Goal: Use online tool/utility: Utilize a website feature to perform a specific function

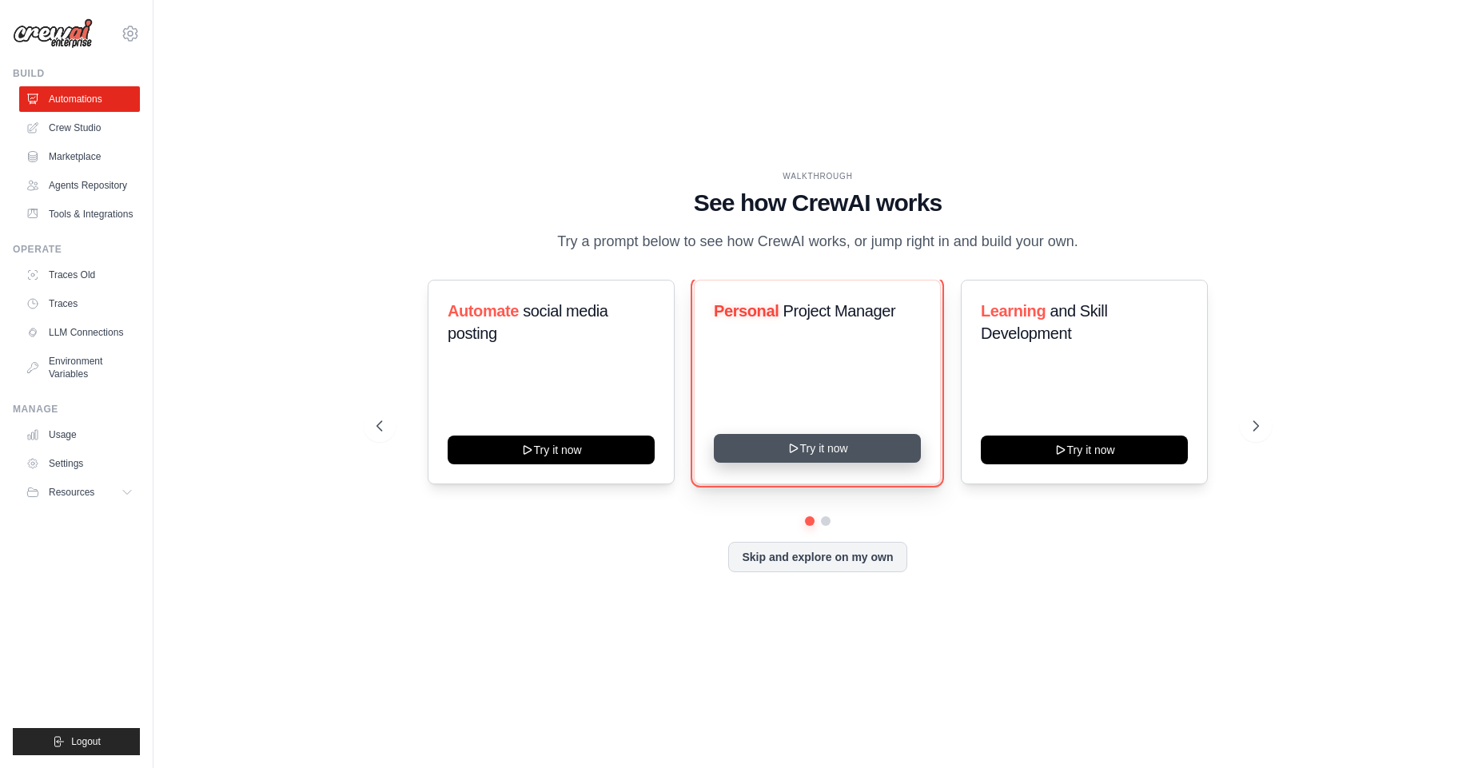
click at [780, 443] on button "Try it now" at bounding box center [817, 448] width 207 height 29
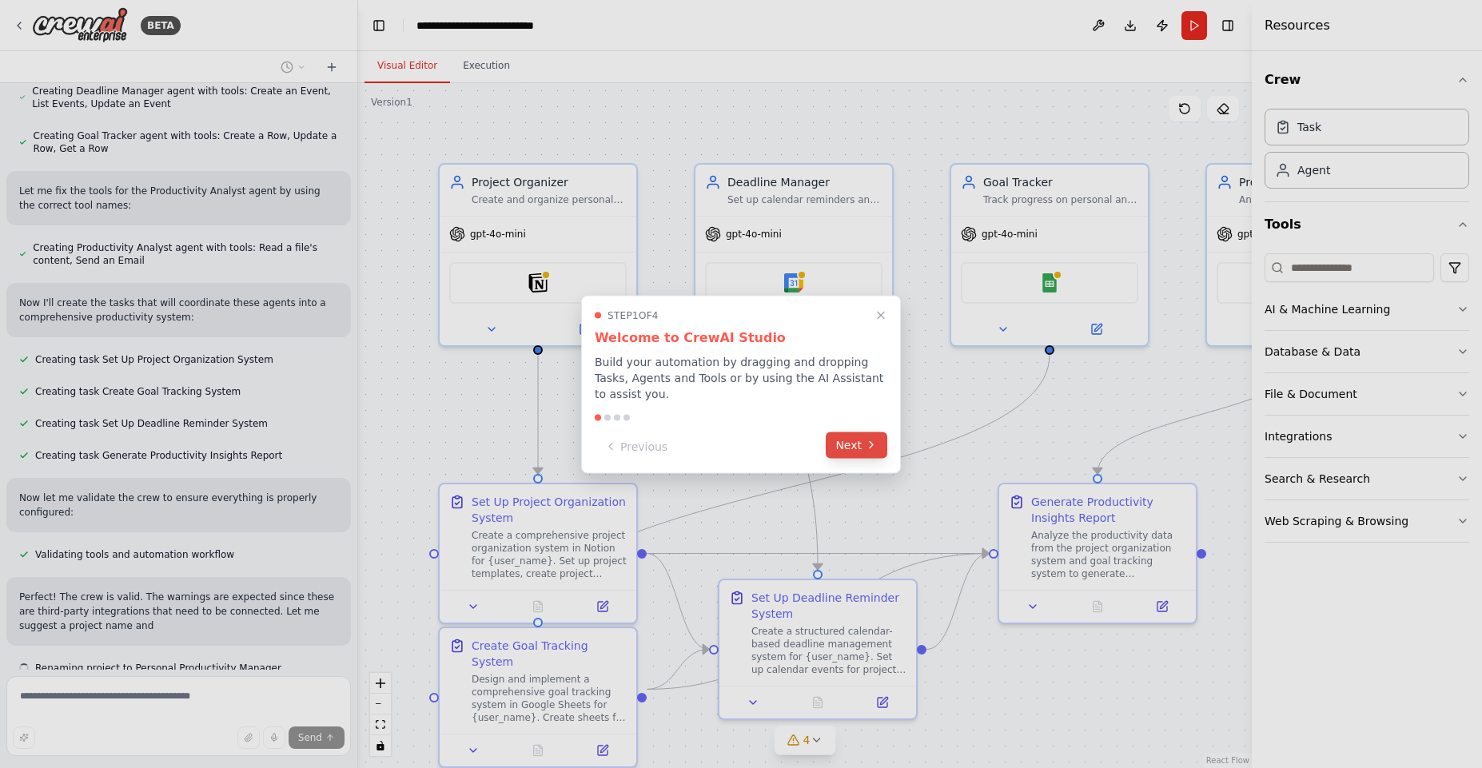
scroll to position [1462, 0]
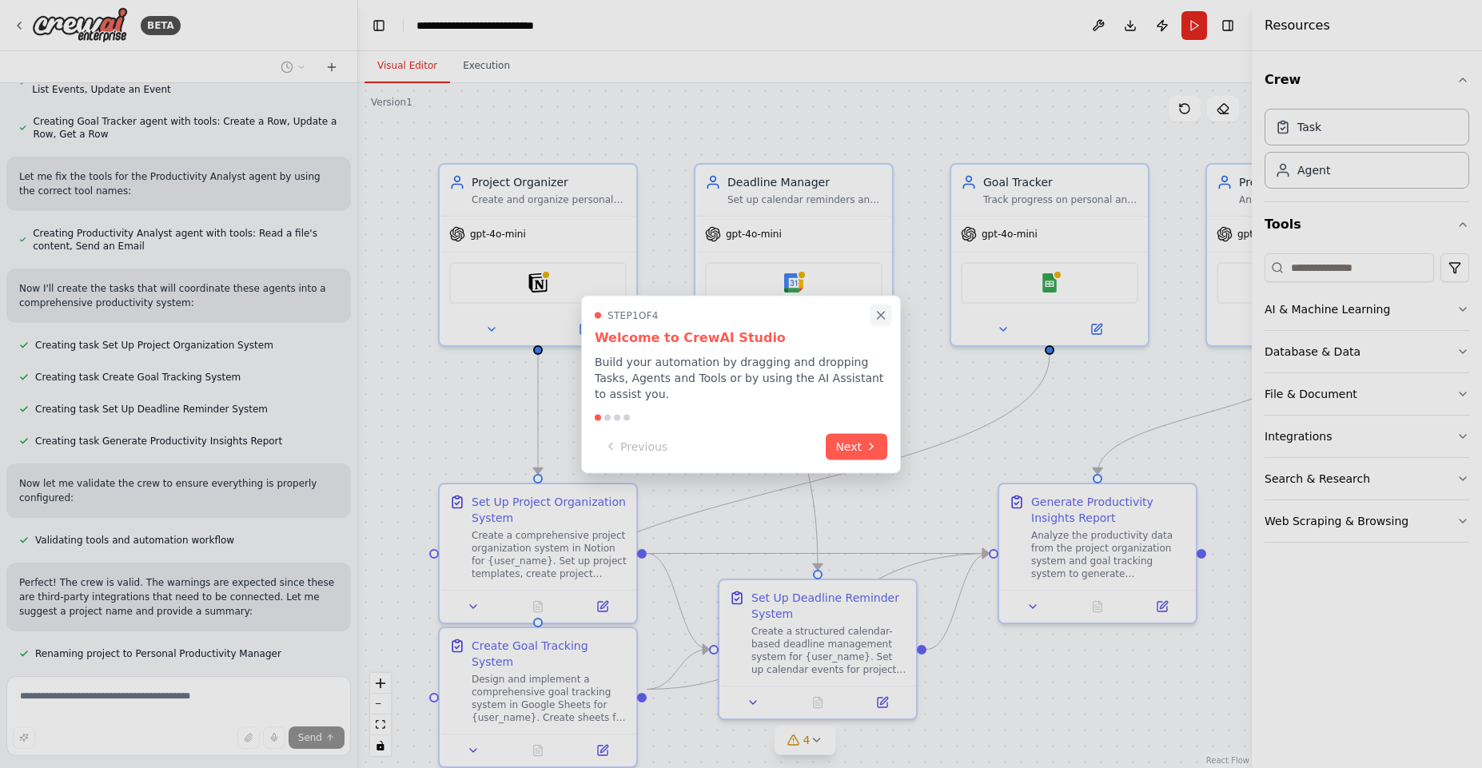
click at [879, 317] on icon "Close walkthrough" at bounding box center [881, 315] width 14 height 14
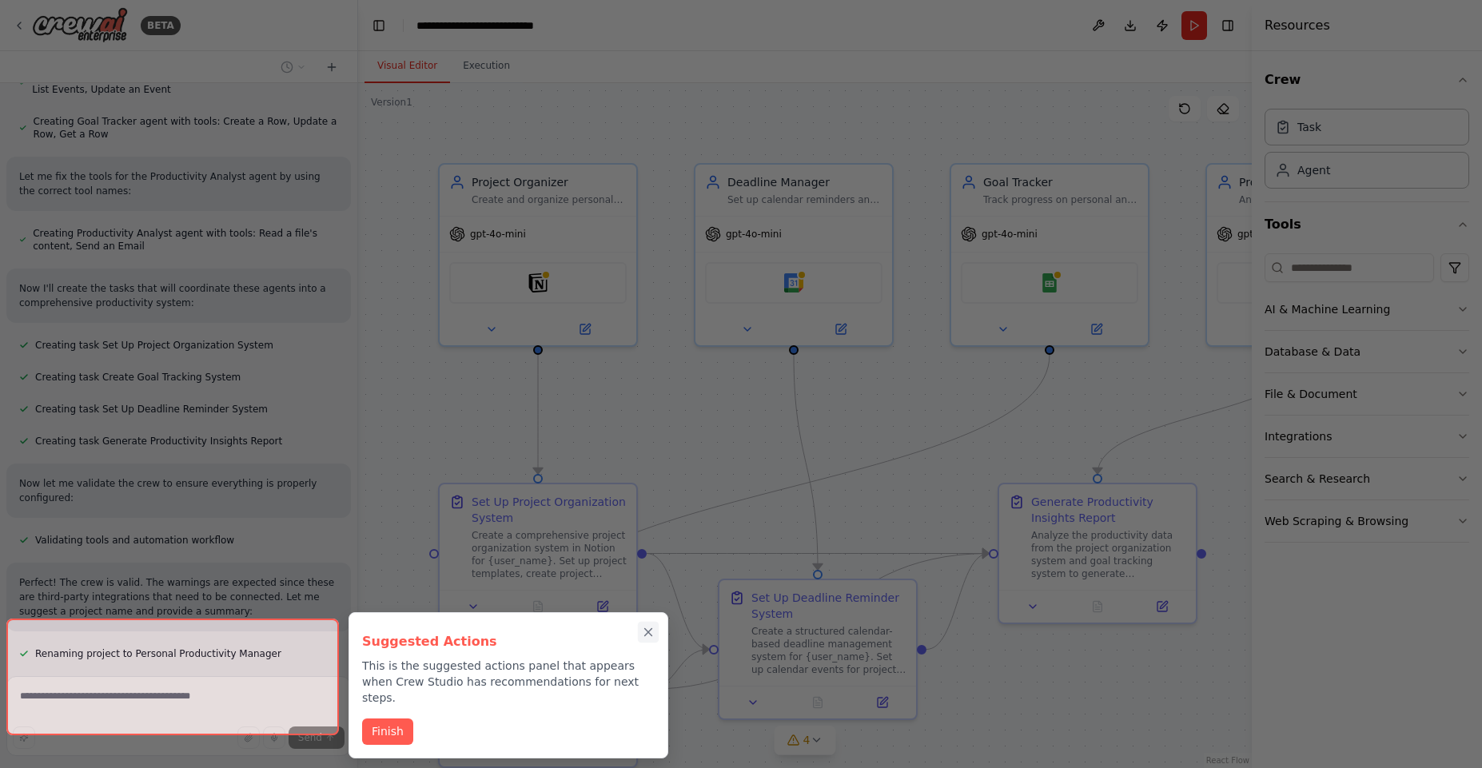
click at [651, 635] on icon "Close walkthrough" at bounding box center [648, 632] width 7 height 7
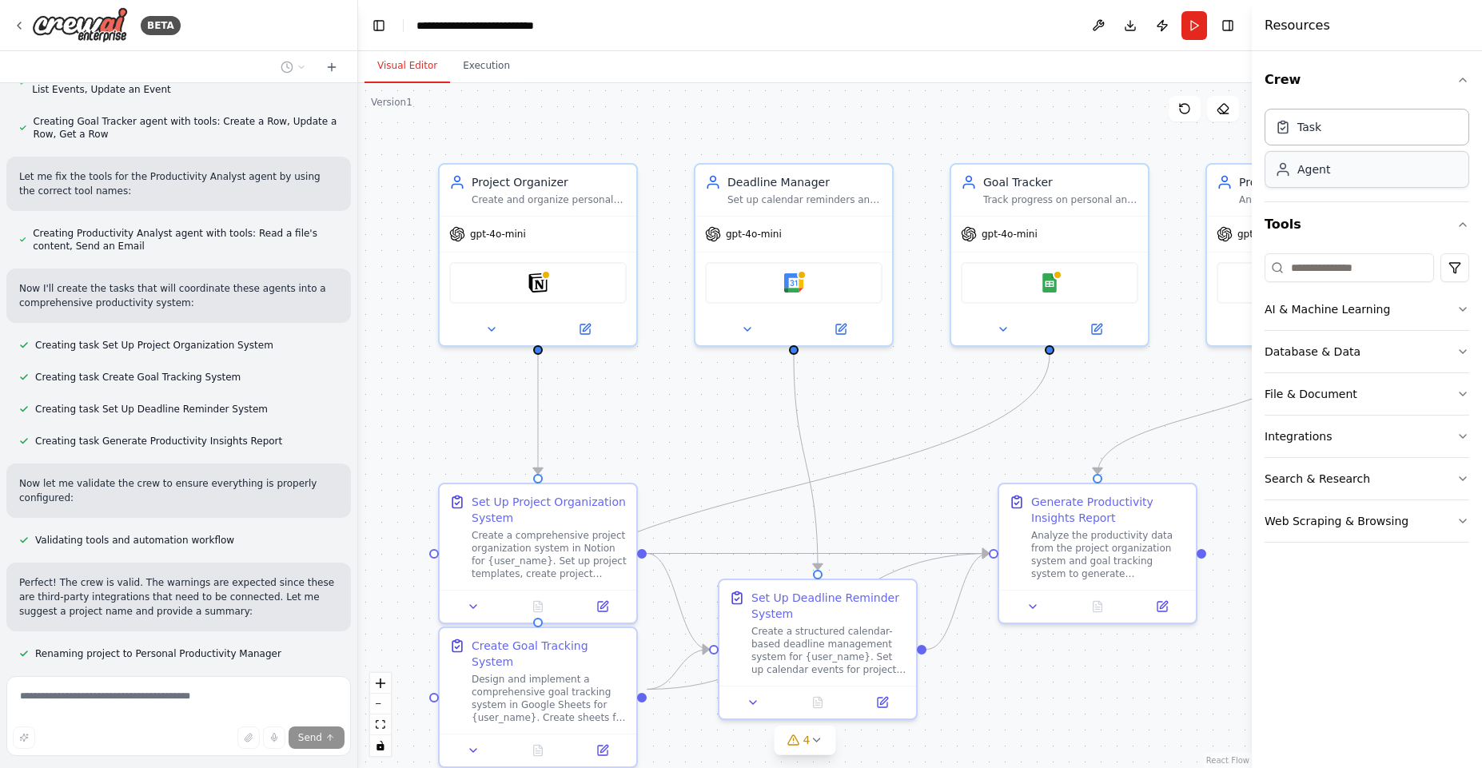
click at [1324, 177] on div "Agent" at bounding box center [1367, 169] width 205 height 37
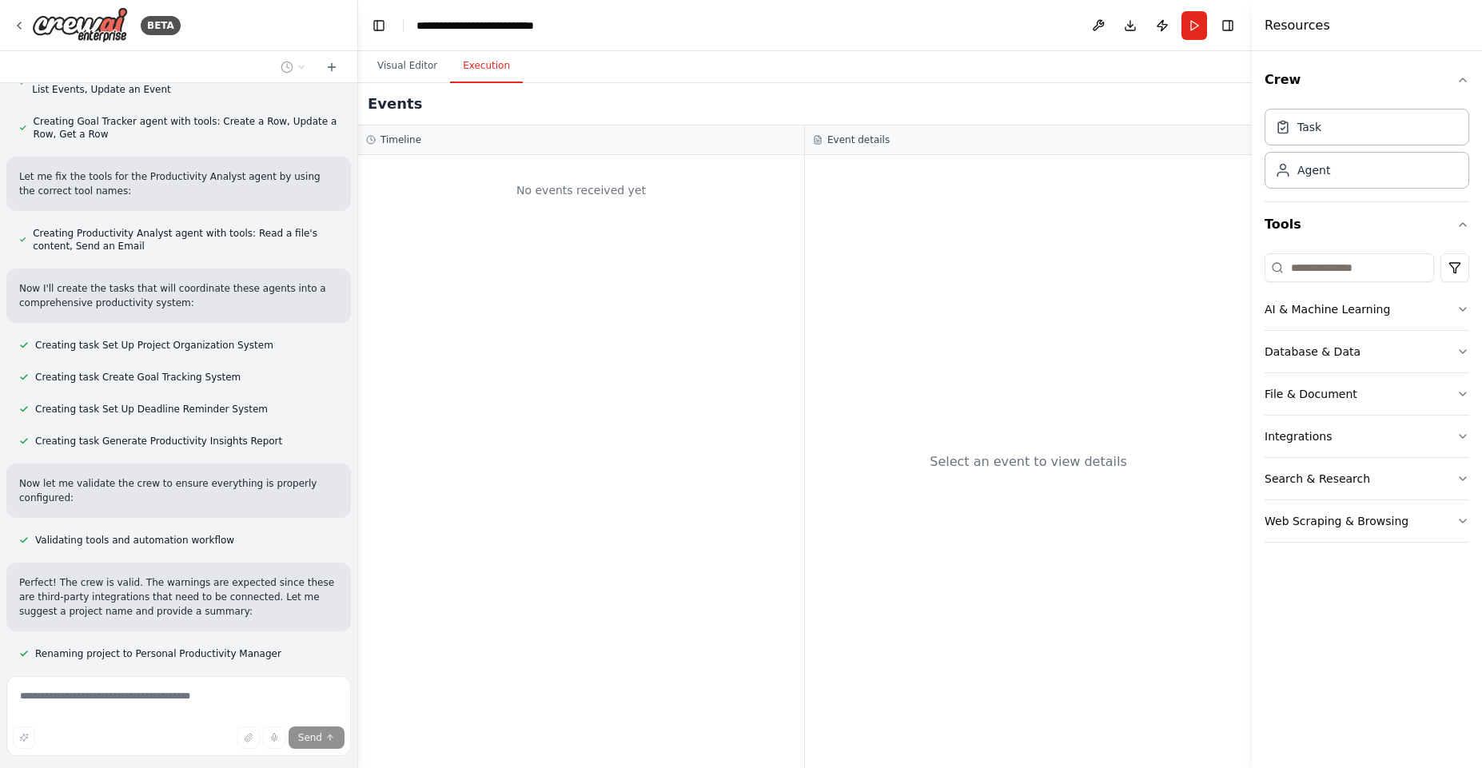
click at [479, 58] on button "Execution" at bounding box center [486, 67] width 73 height 34
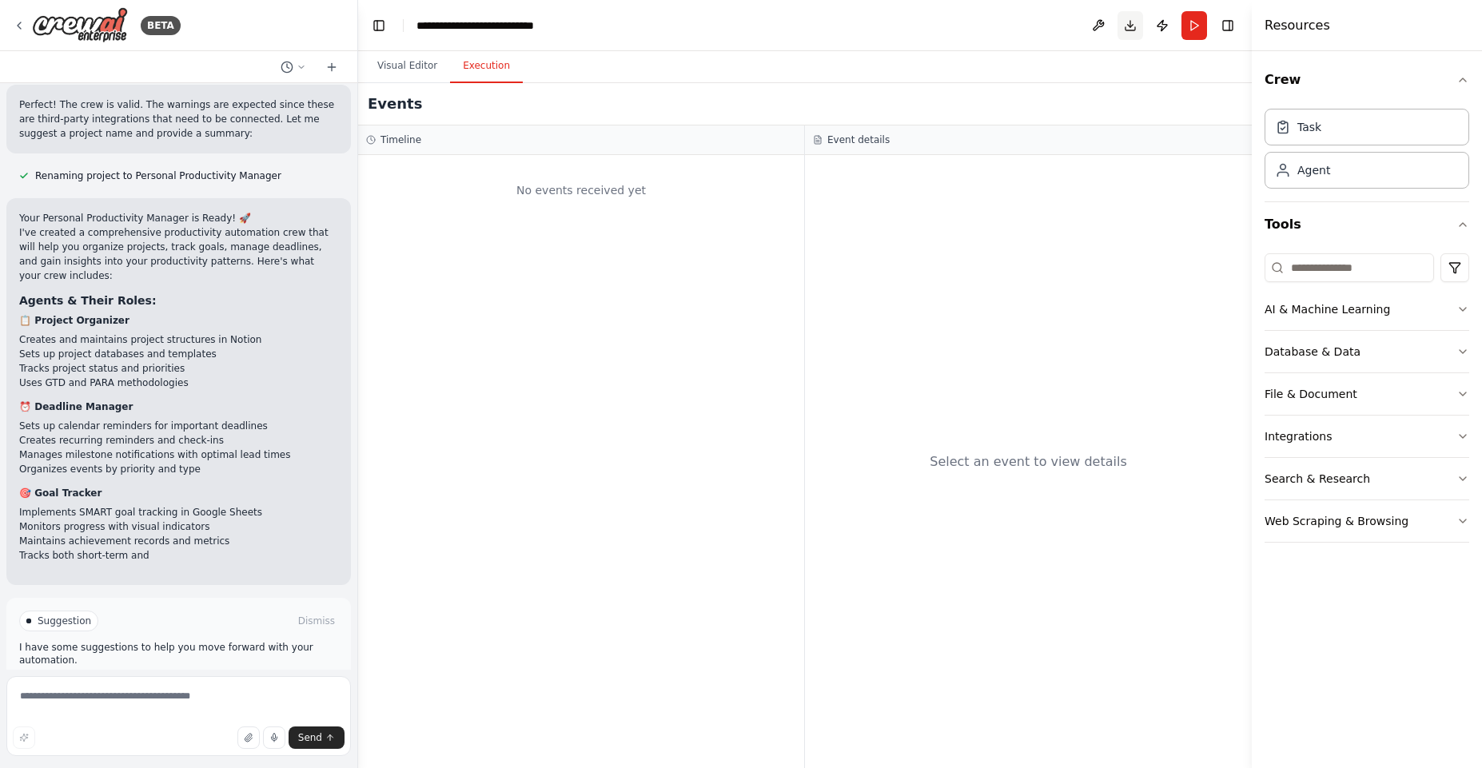
click at [1134, 34] on button "Download" at bounding box center [1131, 25] width 26 height 29
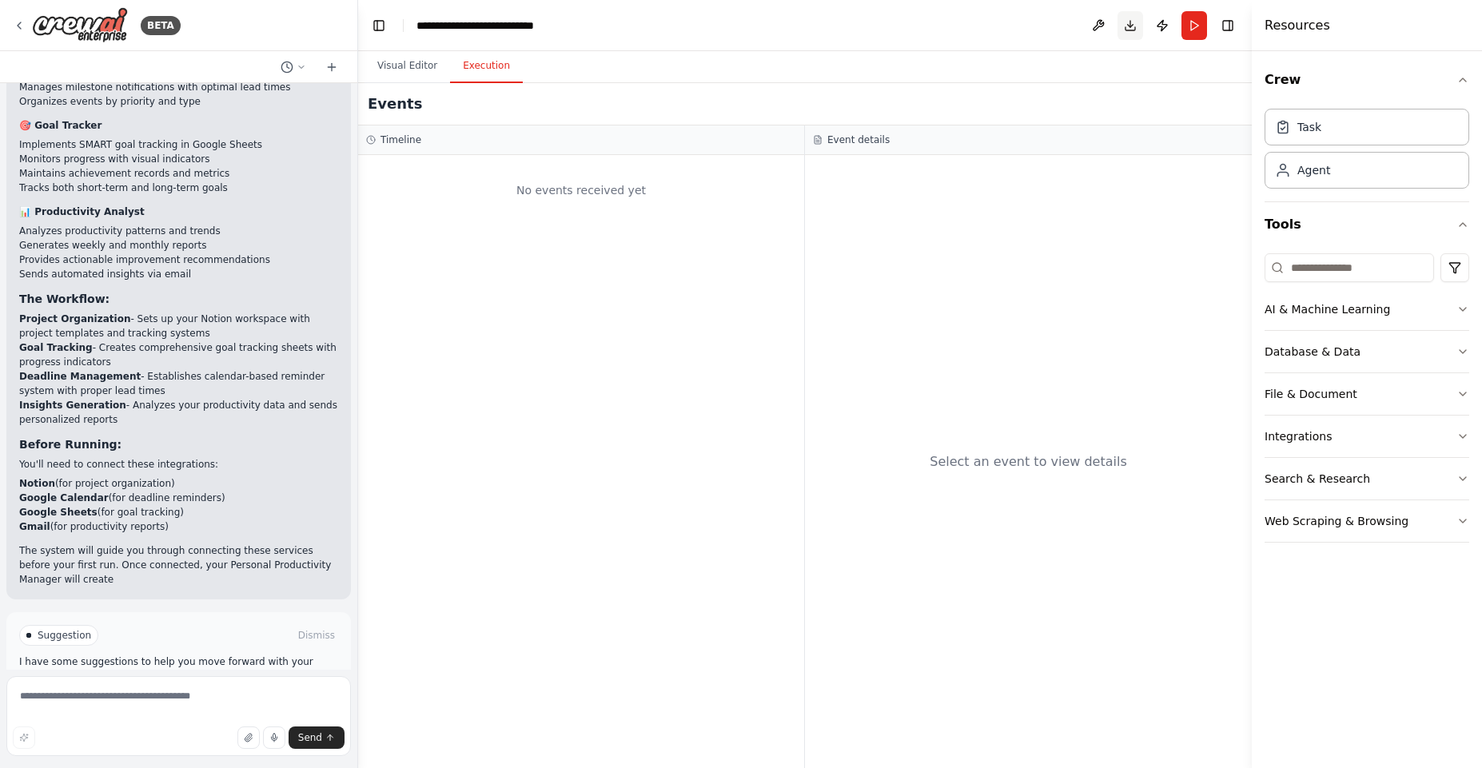
scroll to position [2322, 0]
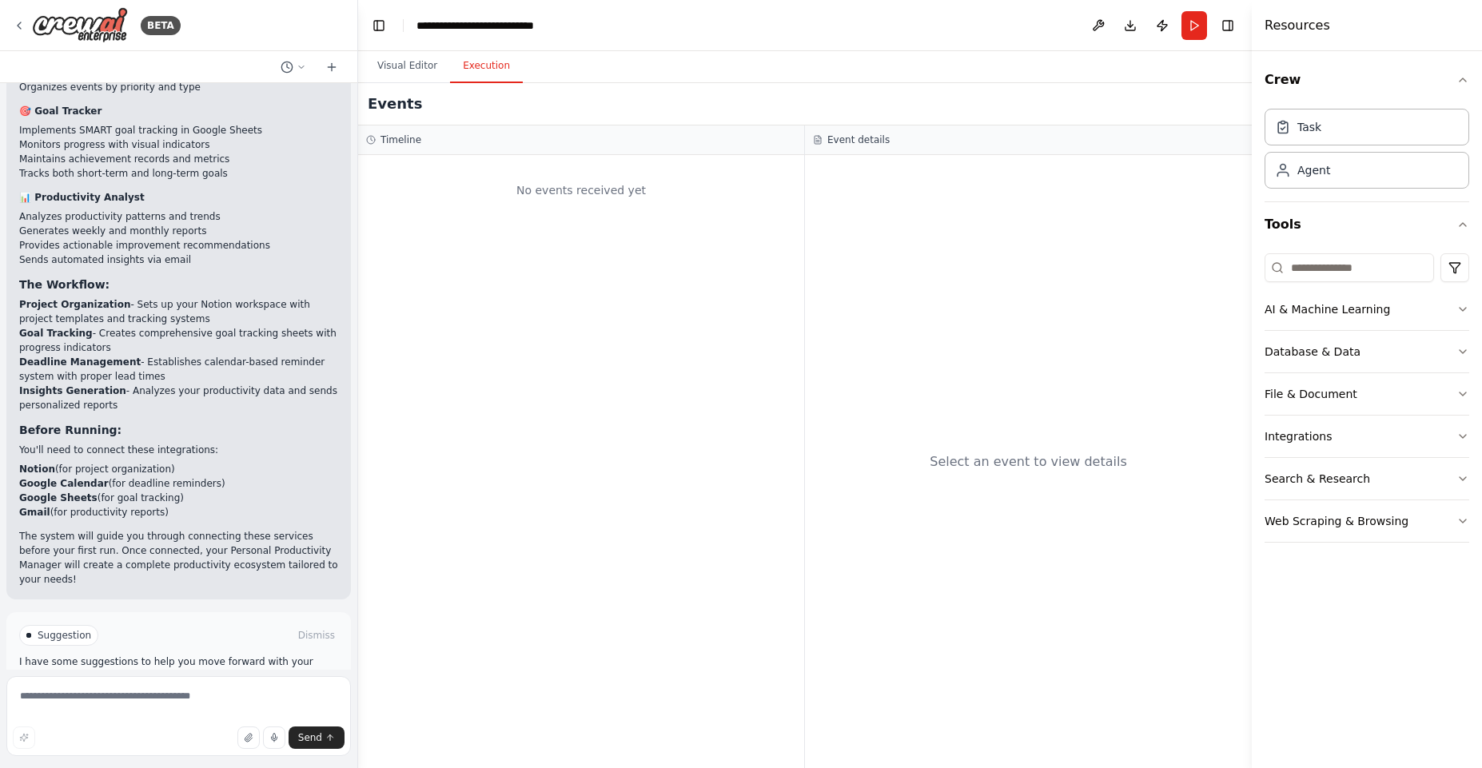
click at [124, 691] on button "Run Automation" at bounding box center [178, 704] width 319 height 26
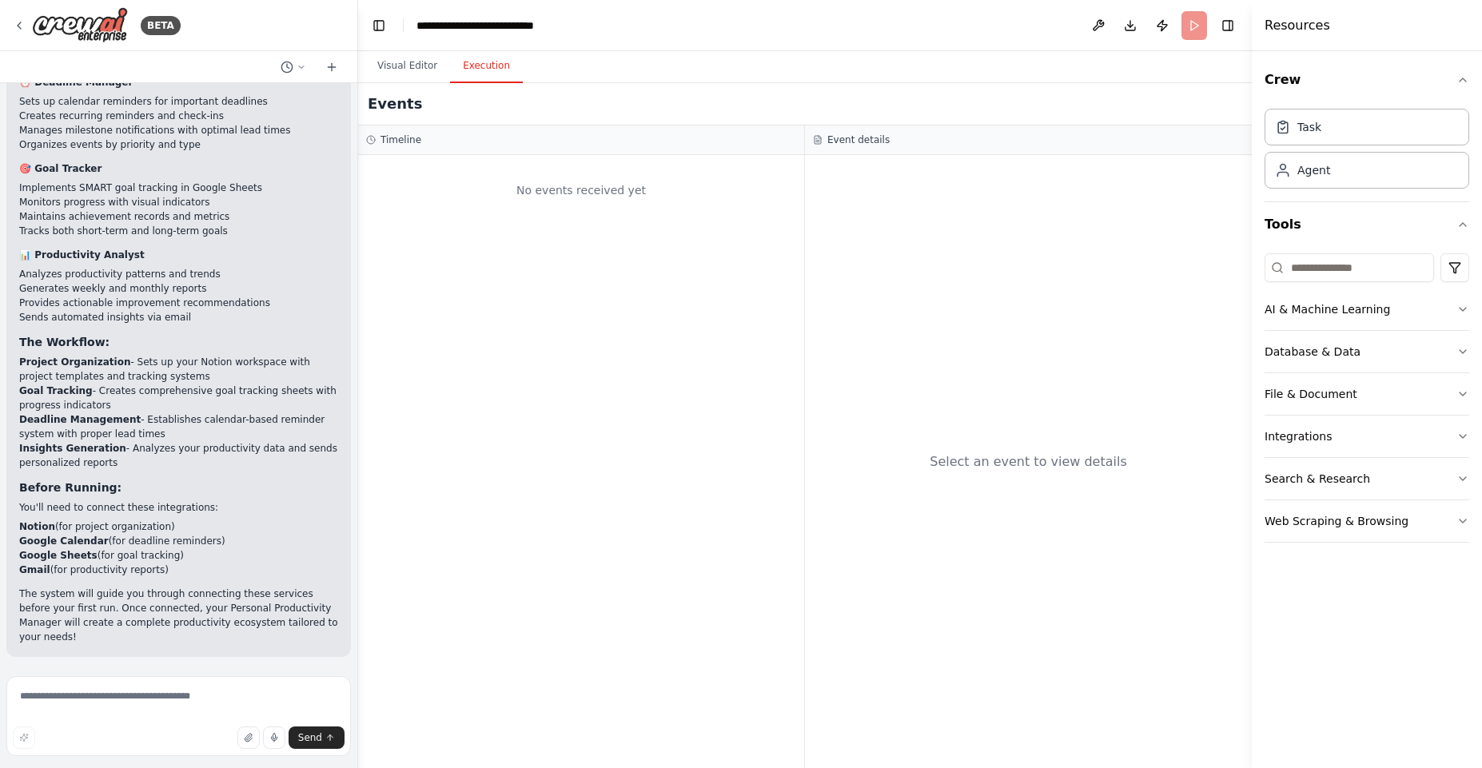
scroll to position [2192, 0]
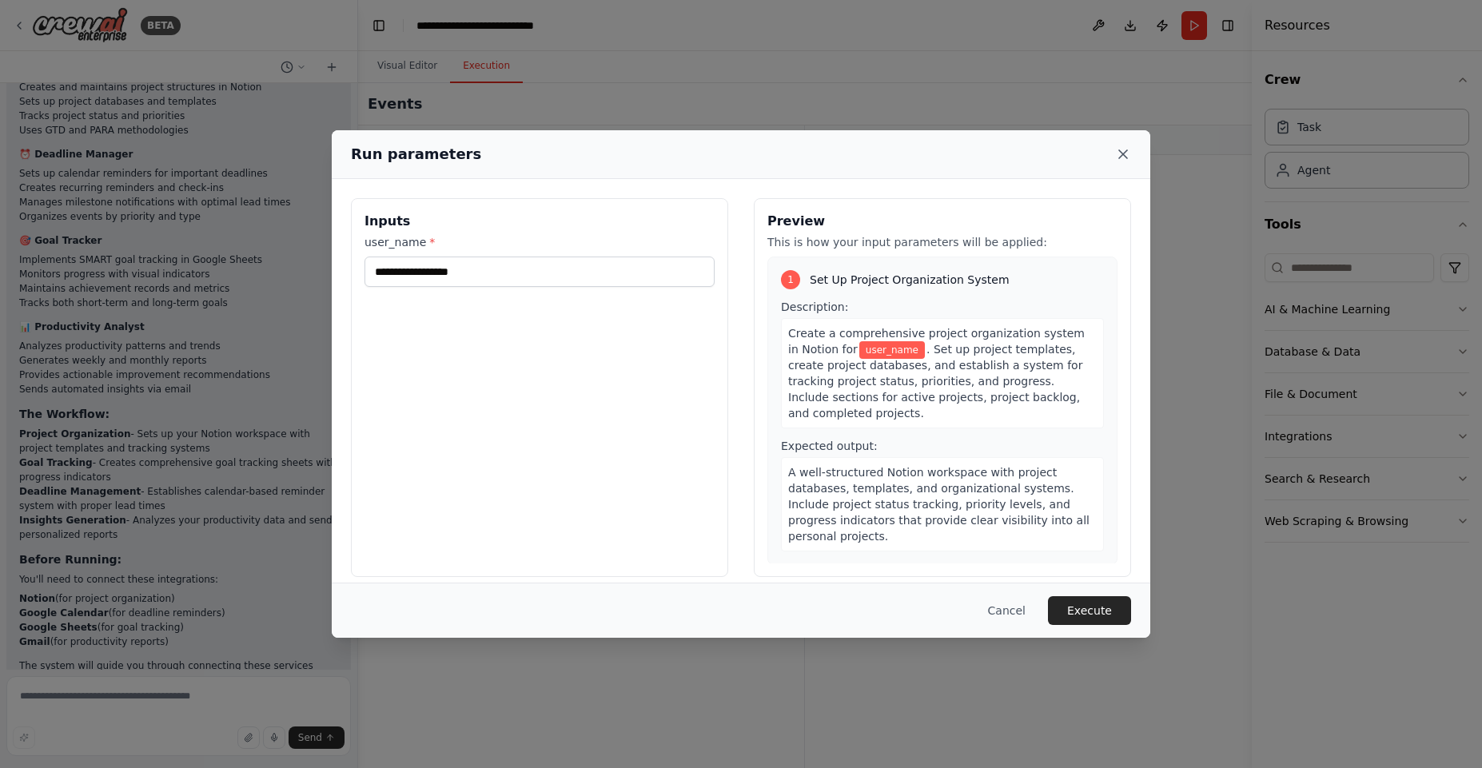
click at [1124, 149] on icon at bounding box center [1123, 154] width 16 height 16
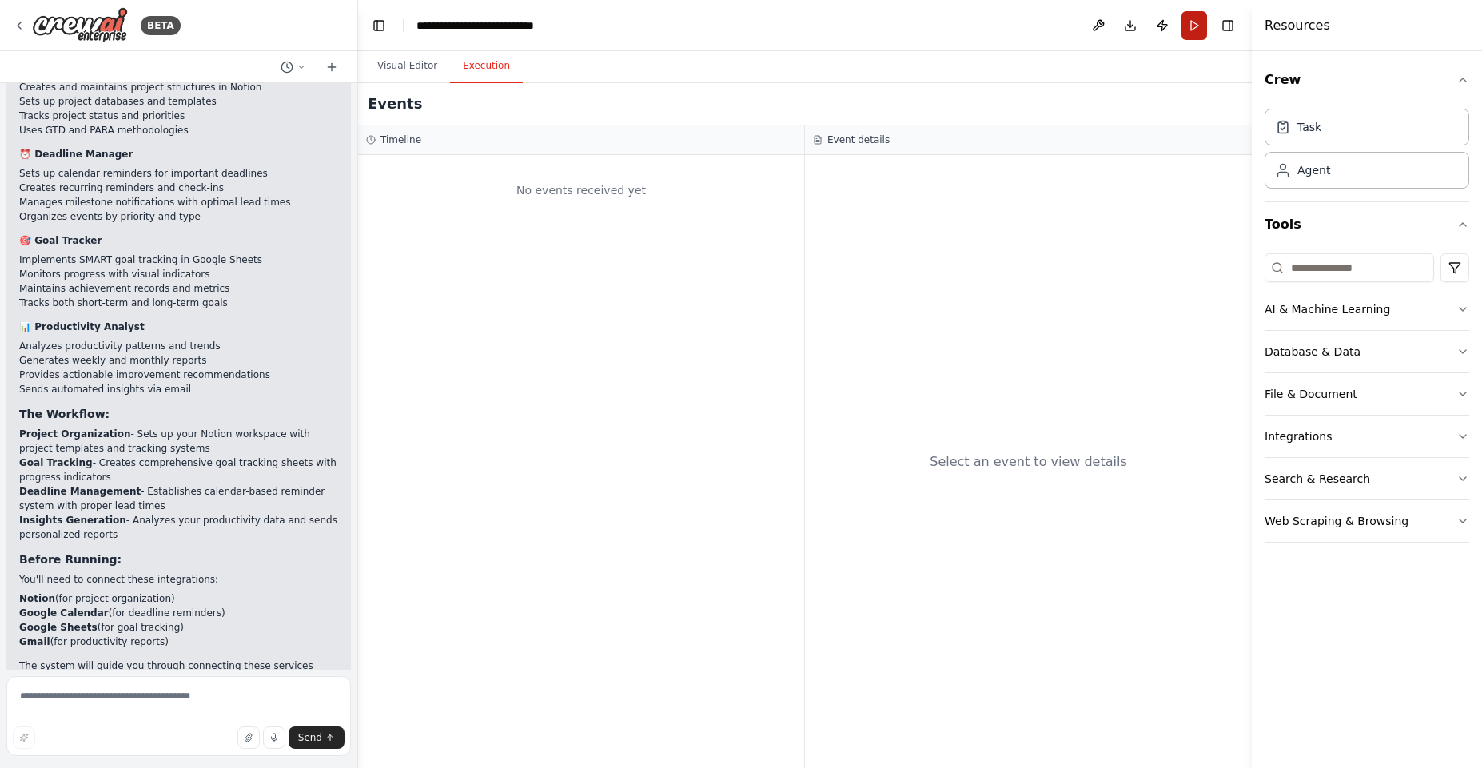
click at [1194, 29] on button "Run" at bounding box center [1195, 25] width 26 height 29
click at [1156, 31] on body "BETA Create a crew that helps organize your personal projects, sets reminders f…" at bounding box center [741, 384] width 1482 height 768
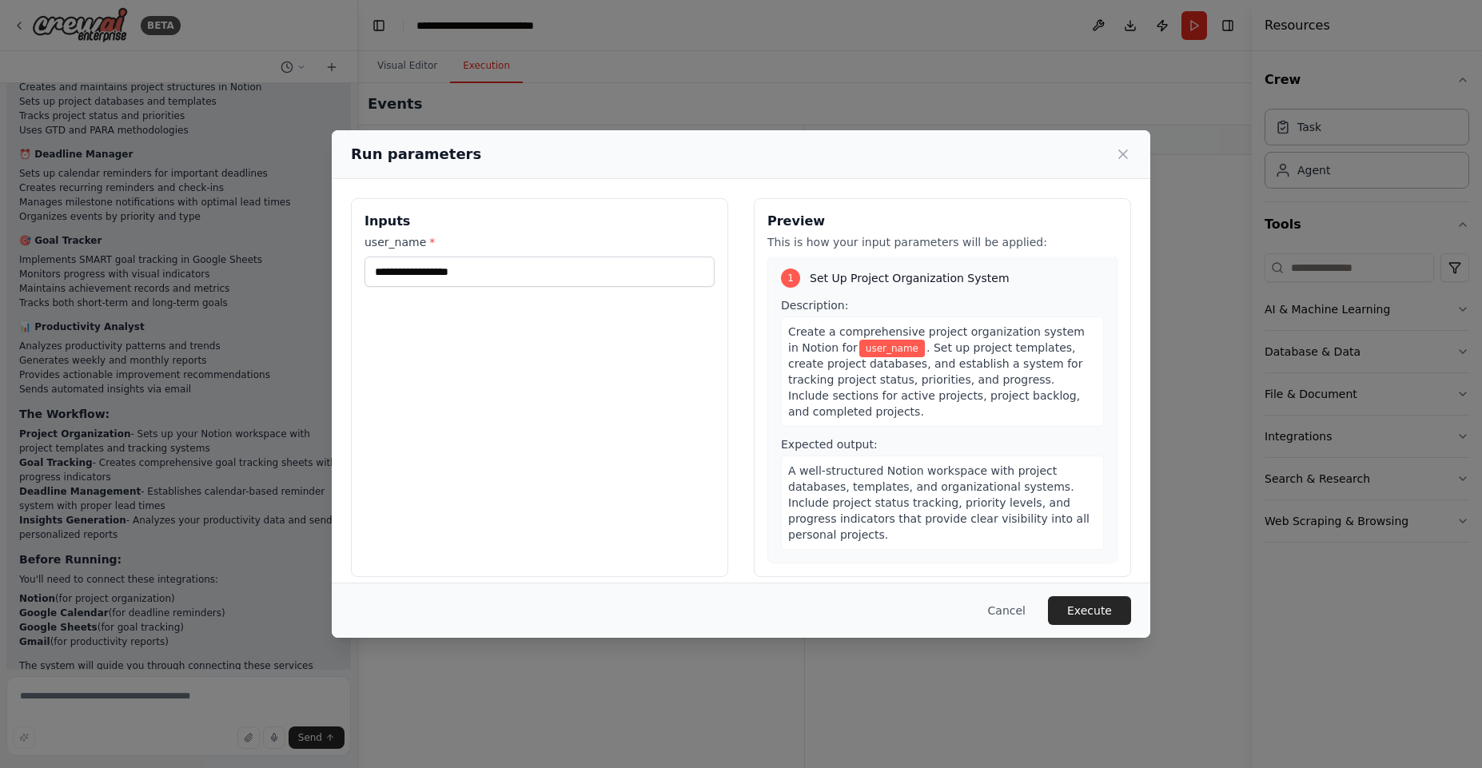
scroll to position [0, 0]
click at [1127, 164] on div "Run parameters" at bounding box center [741, 154] width 780 height 22
click at [1127, 157] on icon at bounding box center [1123, 154] width 16 height 16
